Goal: Find specific page/section: Find specific page/section

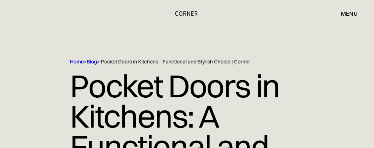
click at [346, 12] on div "menu" at bounding box center [349, 14] width 17 height 6
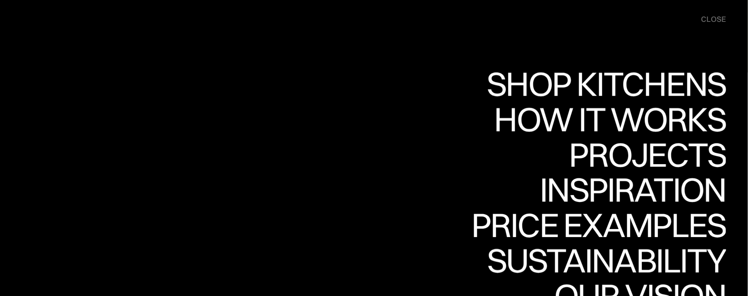
scroll to position [3124, 0]
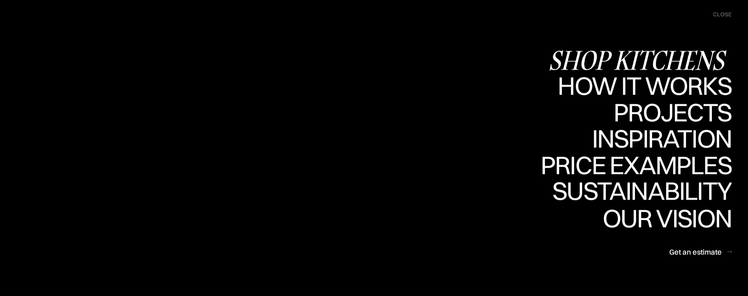
click at [374, 56] on div "Shop Kitchens" at bounding box center [639, 60] width 183 height 26
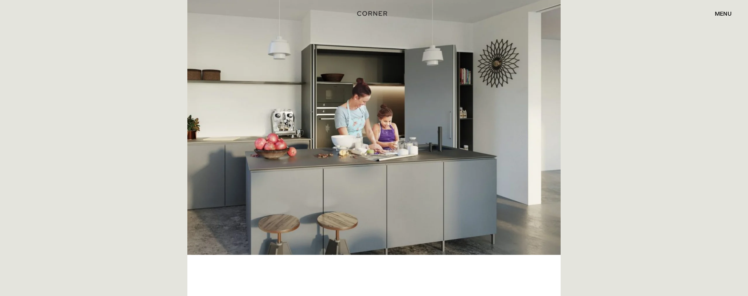
scroll to position [389, 0]
